Goal: Information Seeking & Learning: Learn about a topic

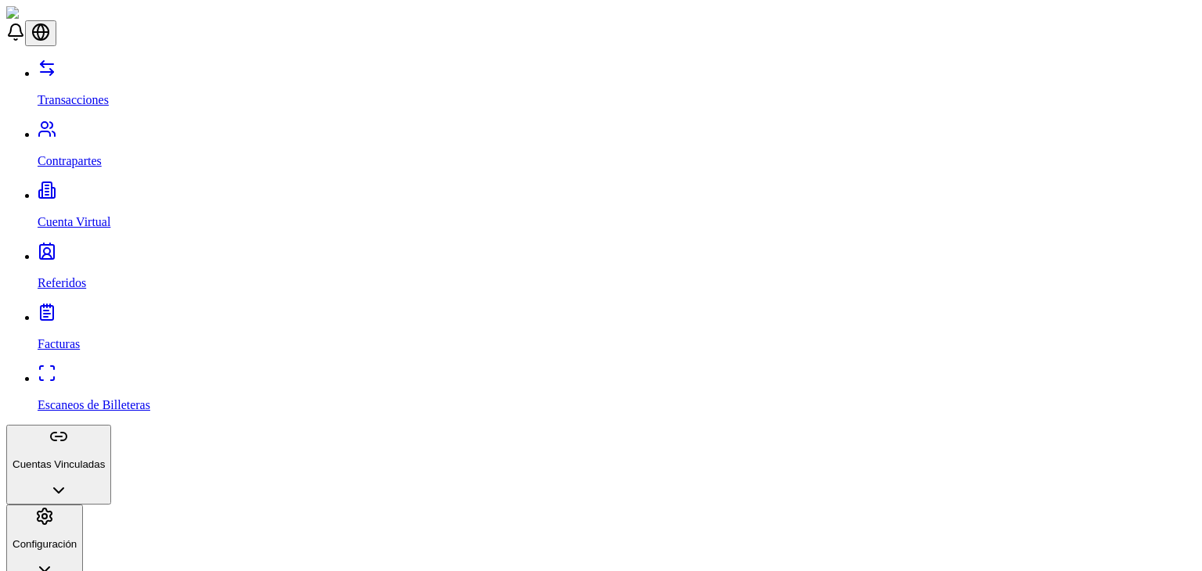
click at [110, 372] on link "Escaneos de Billeteras" at bounding box center [617, 392] width 1158 height 41
drag, startPoint x: 881, startPoint y: 25, endPoint x: 727, endPoint y: 102, distance: 172.2
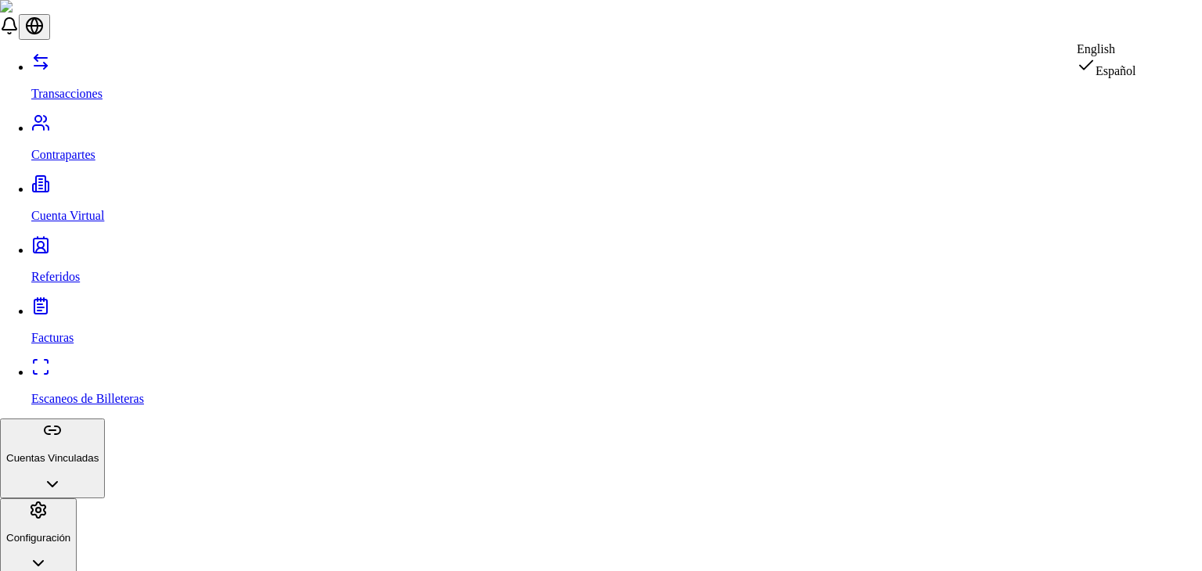
click at [1136, 54] on div "English" at bounding box center [1106, 49] width 59 height 14
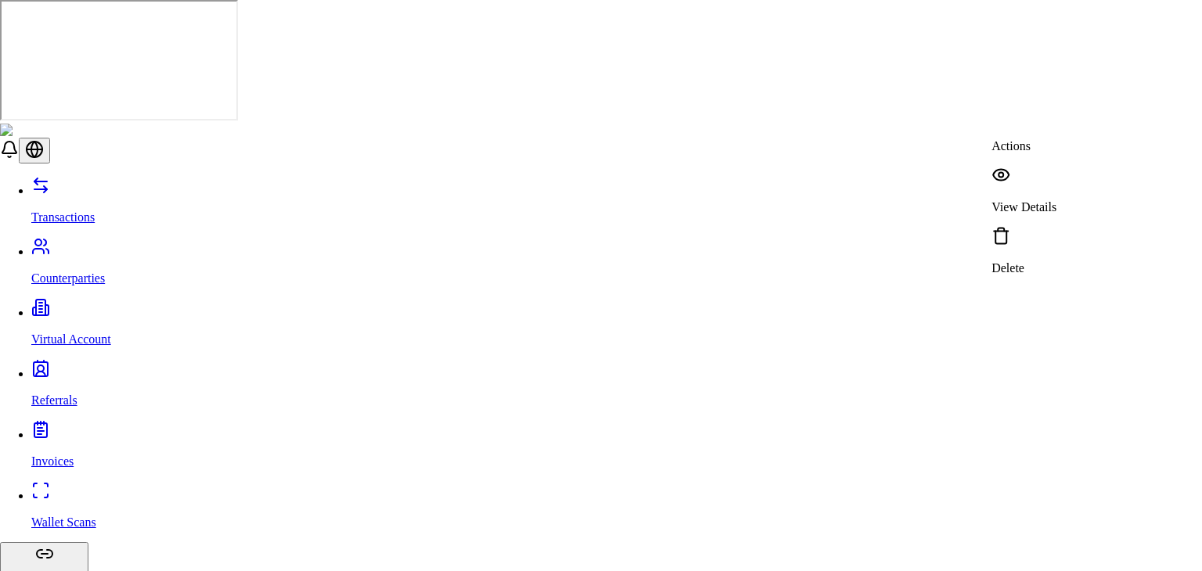
click at [1057, 182] on div "View Details" at bounding box center [1024, 190] width 65 height 49
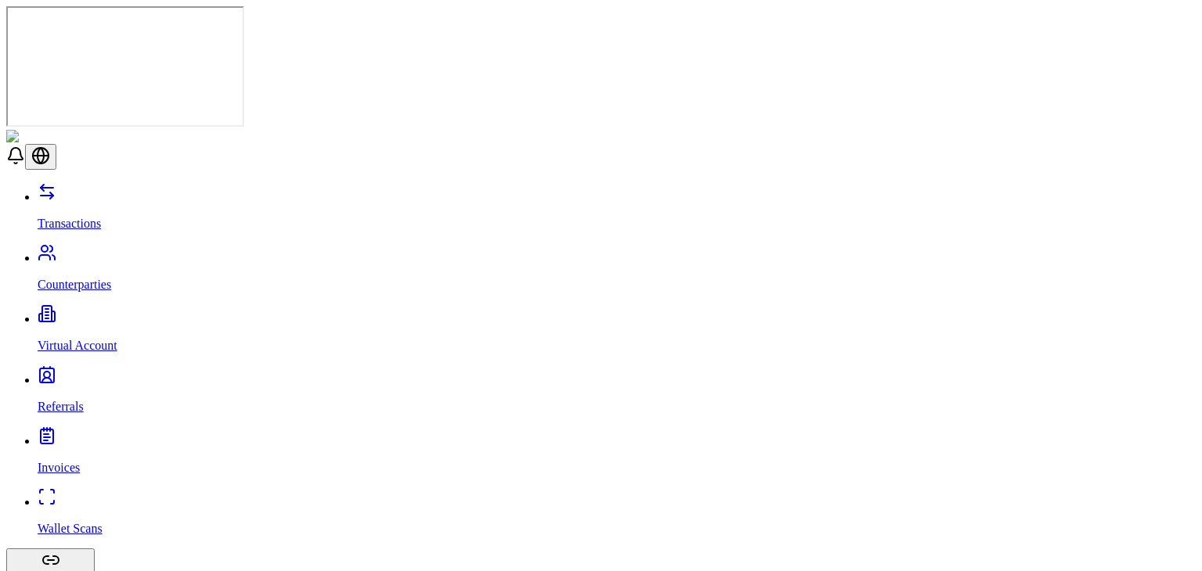
scroll to position [801, 0]
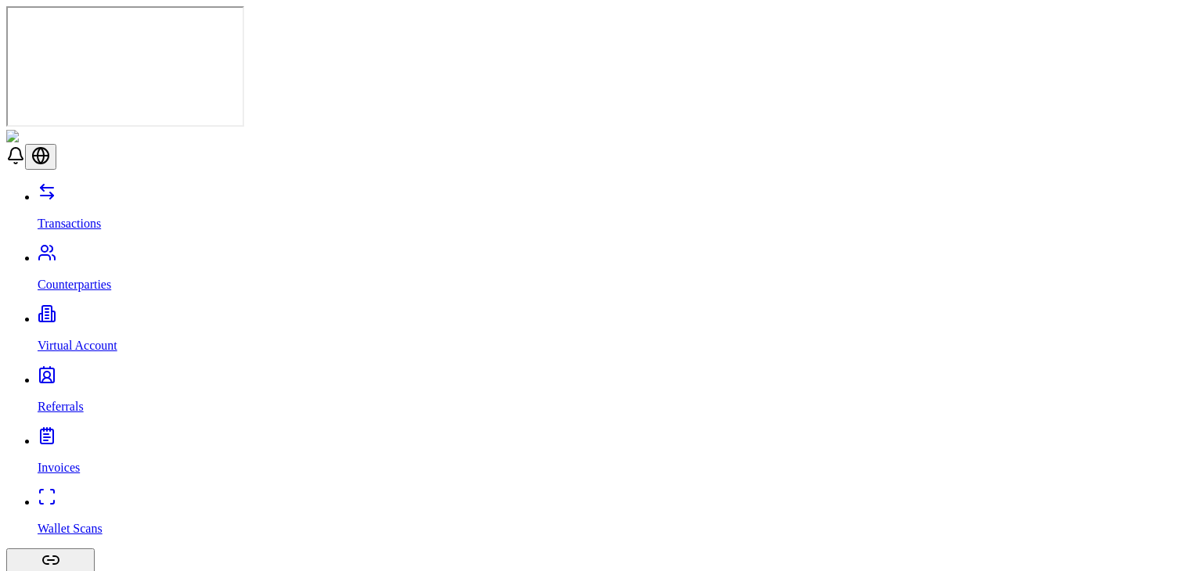
scroll to position [798, 0]
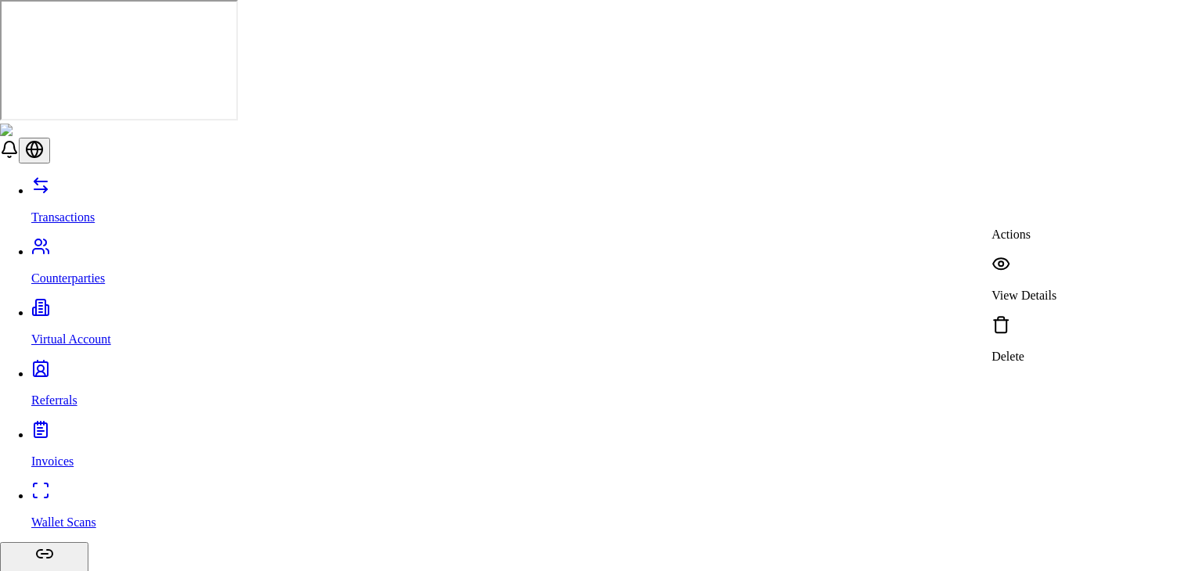
click at [1050, 289] on p "View Details" at bounding box center [1024, 296] width 65 height 14
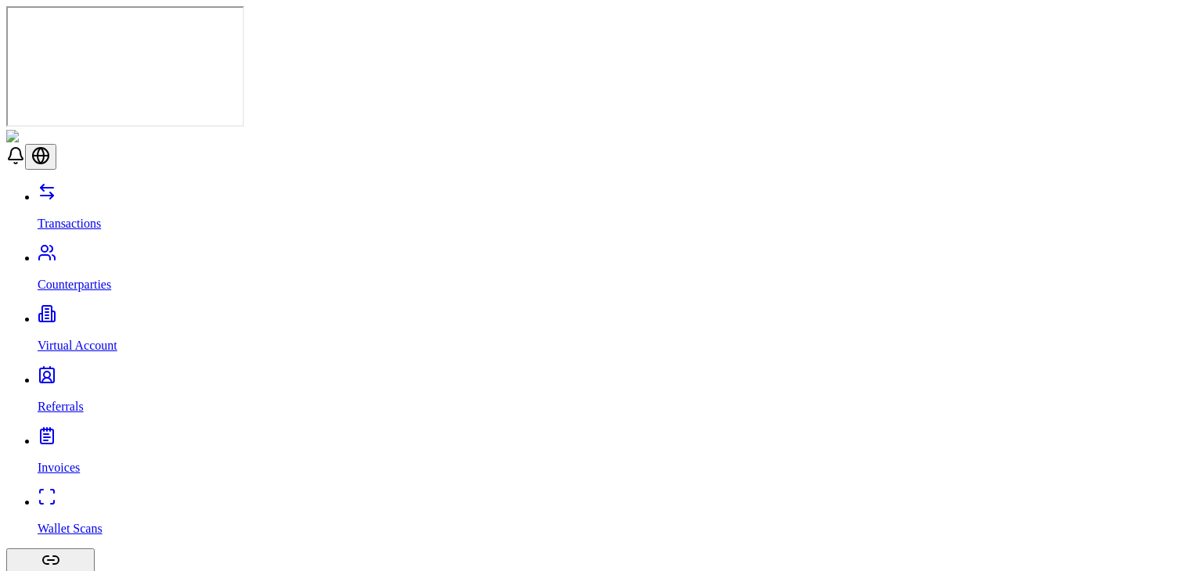
scroll to position [933, 0]
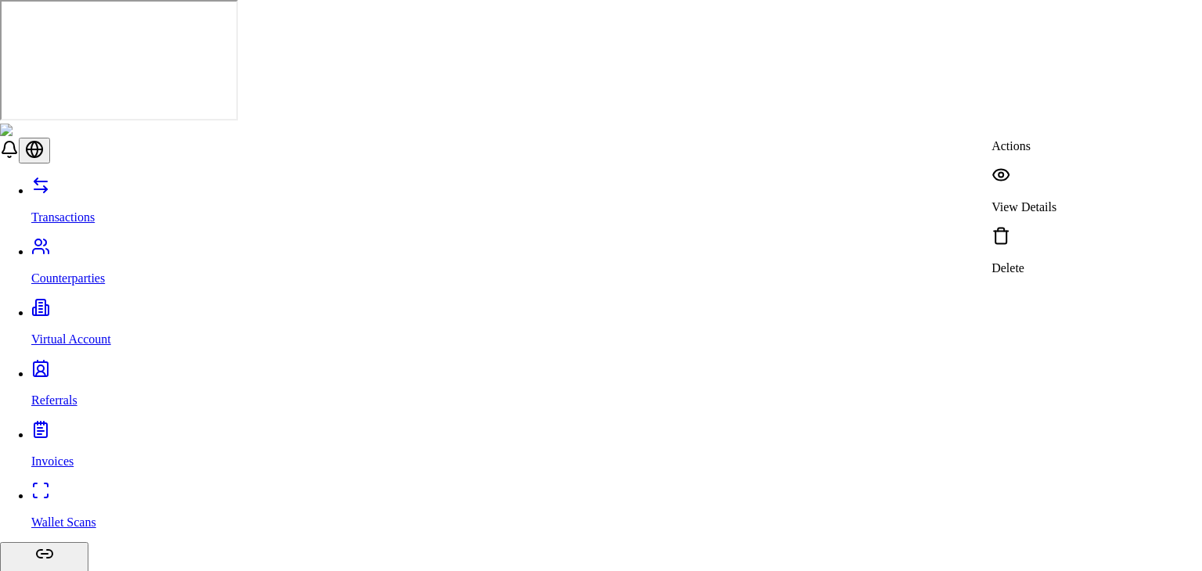
click at [1036, 200] on p "View Details" at bounding box center [1024, 207] width 65 height 14
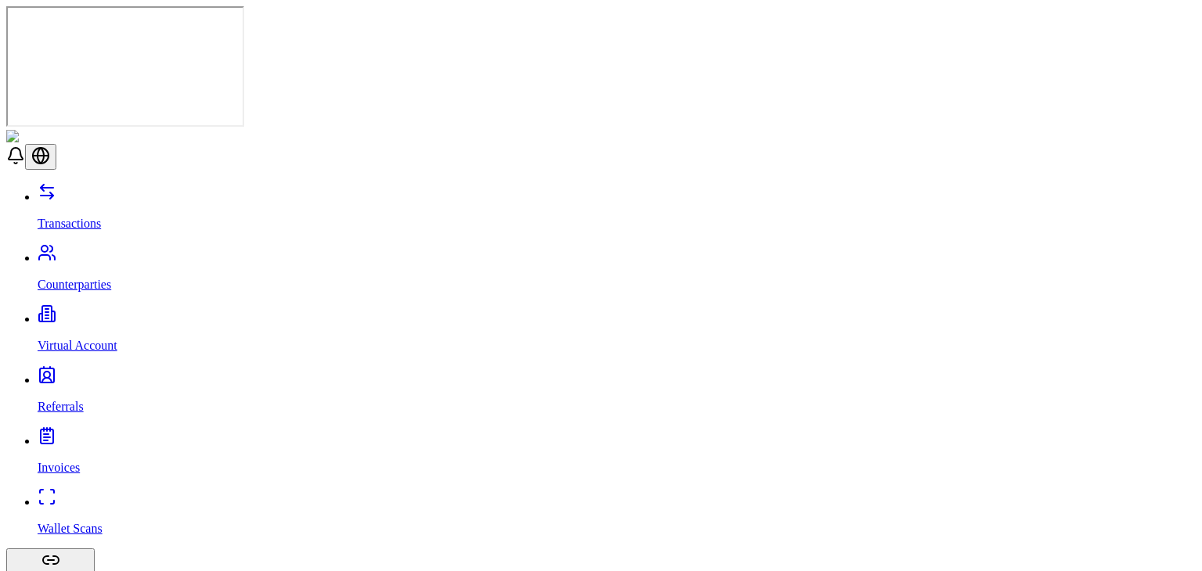
scroll to position [695, 0]
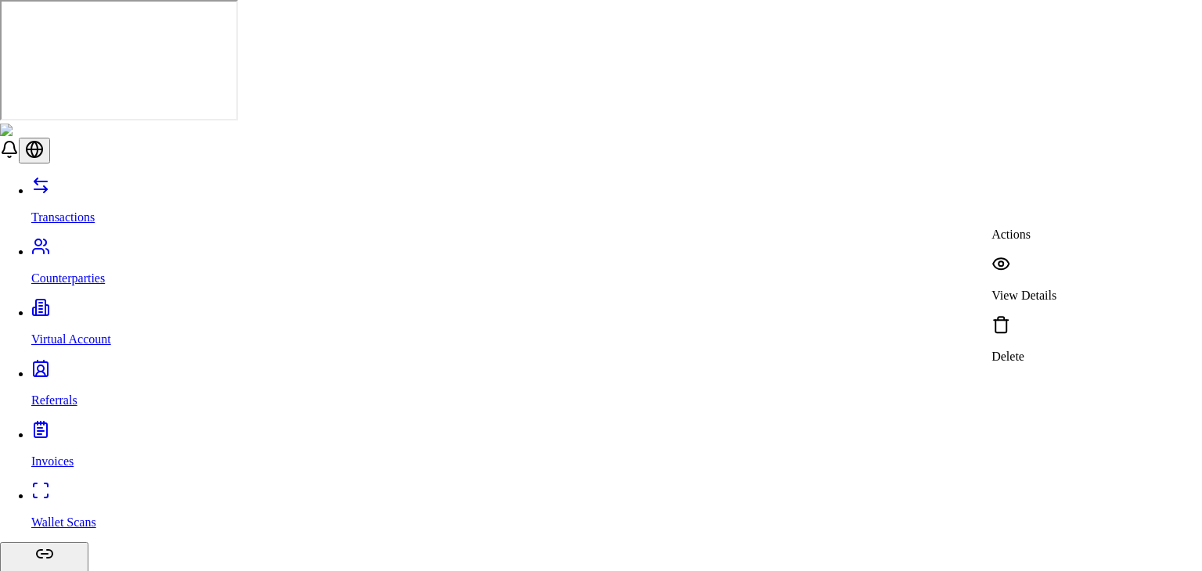
click at [1049, 289] on p "View Details" at bounding box center [1024, 296] width 65 height 14
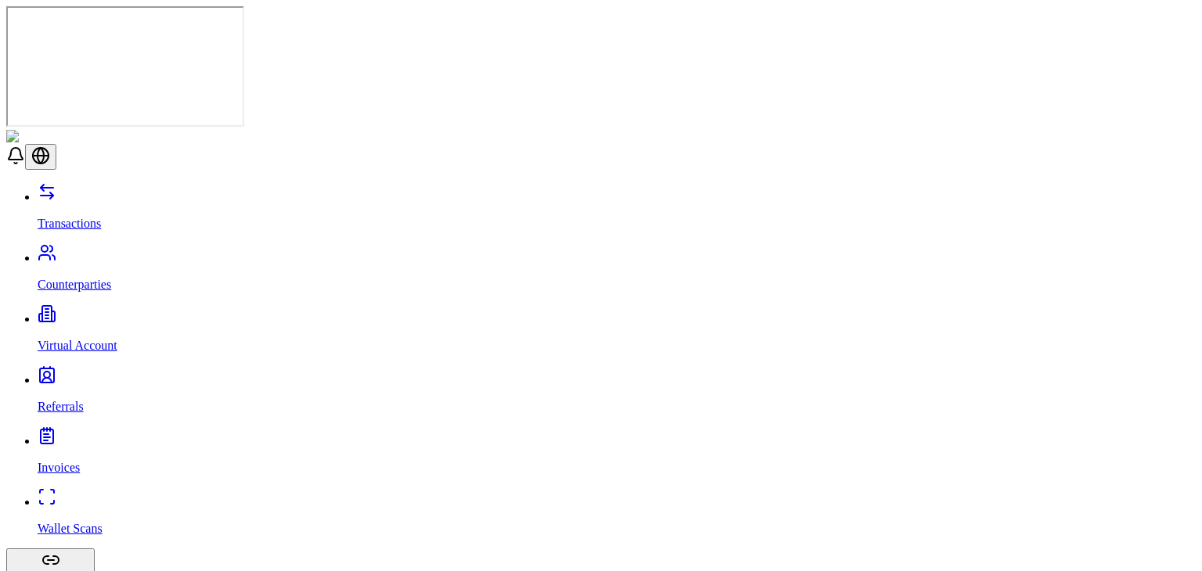
scroll to position [992, 0]
